Goal: Transaction & Acquisition: Book appointment/travel/reservation

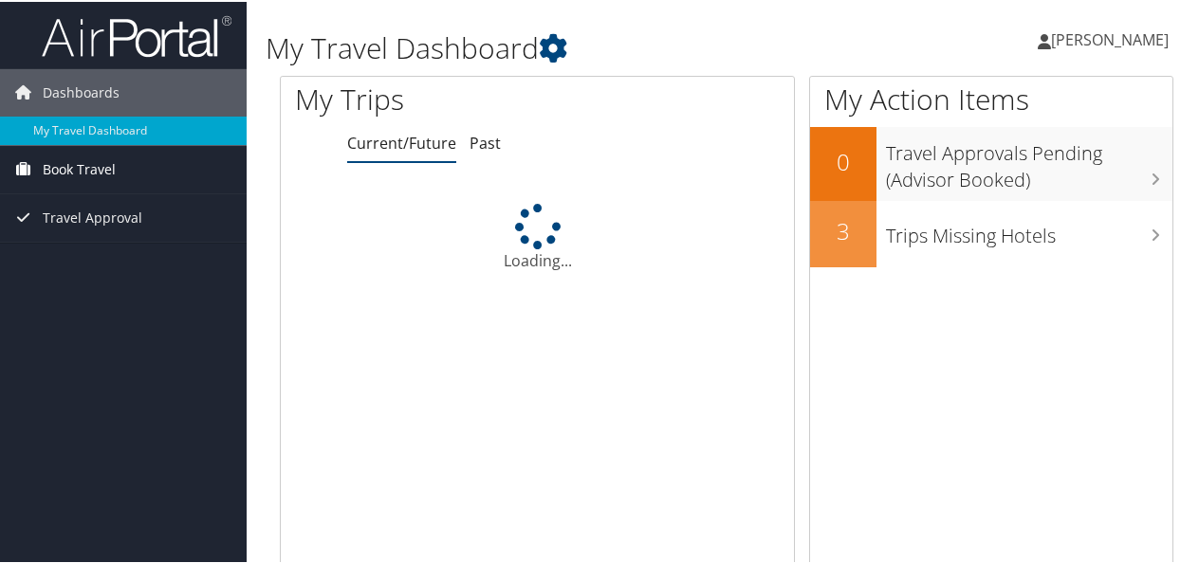
click at [88, 175] on span "Book Travel" at bounding box center [79, 167] width 73 height 47
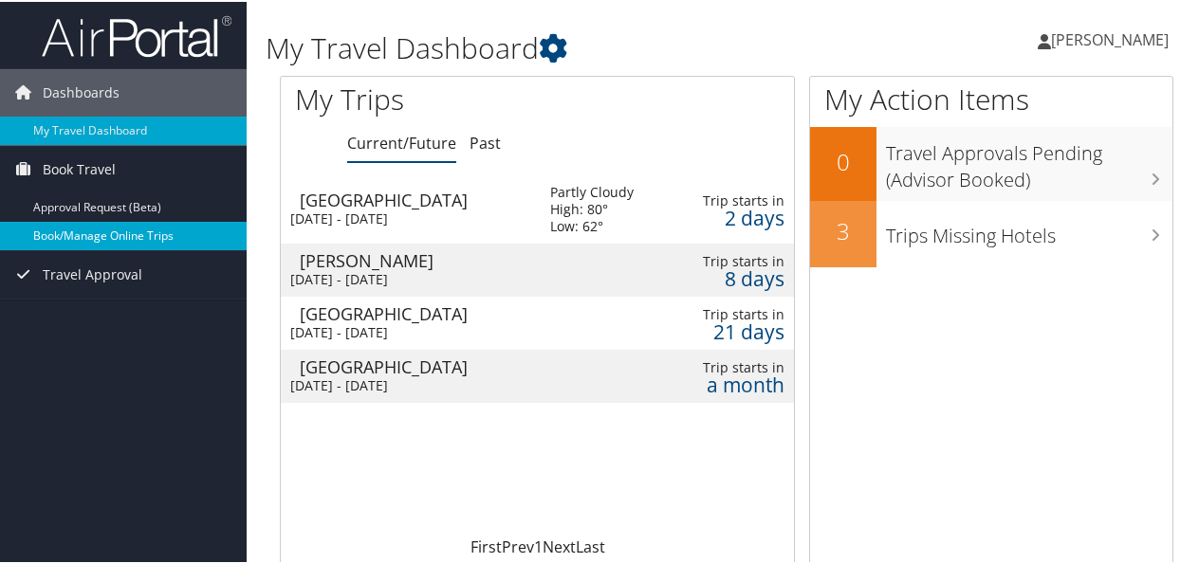
click at [102, 238] on link "Book/Manage Online Trips" at bounding box center [123, 234] width 247 height 28
